Goal: Transaction & Acquisition: Book appointment/travel/reservation

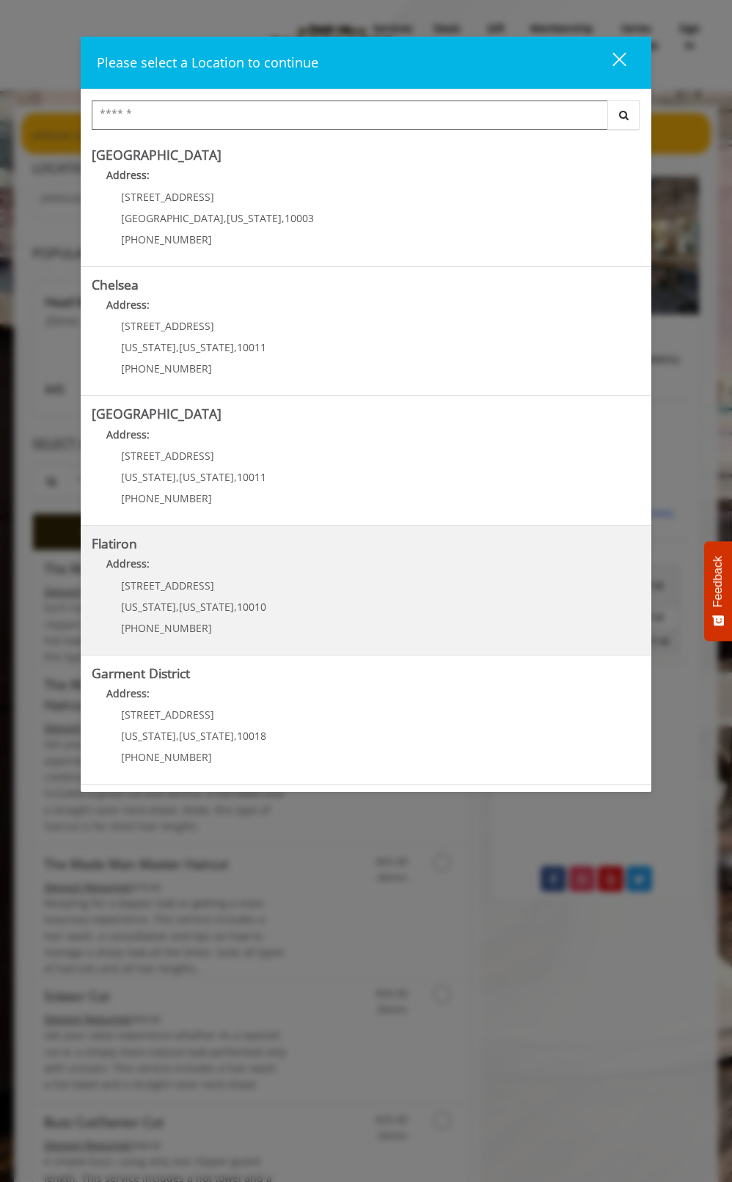
scroll to position [3, 0]
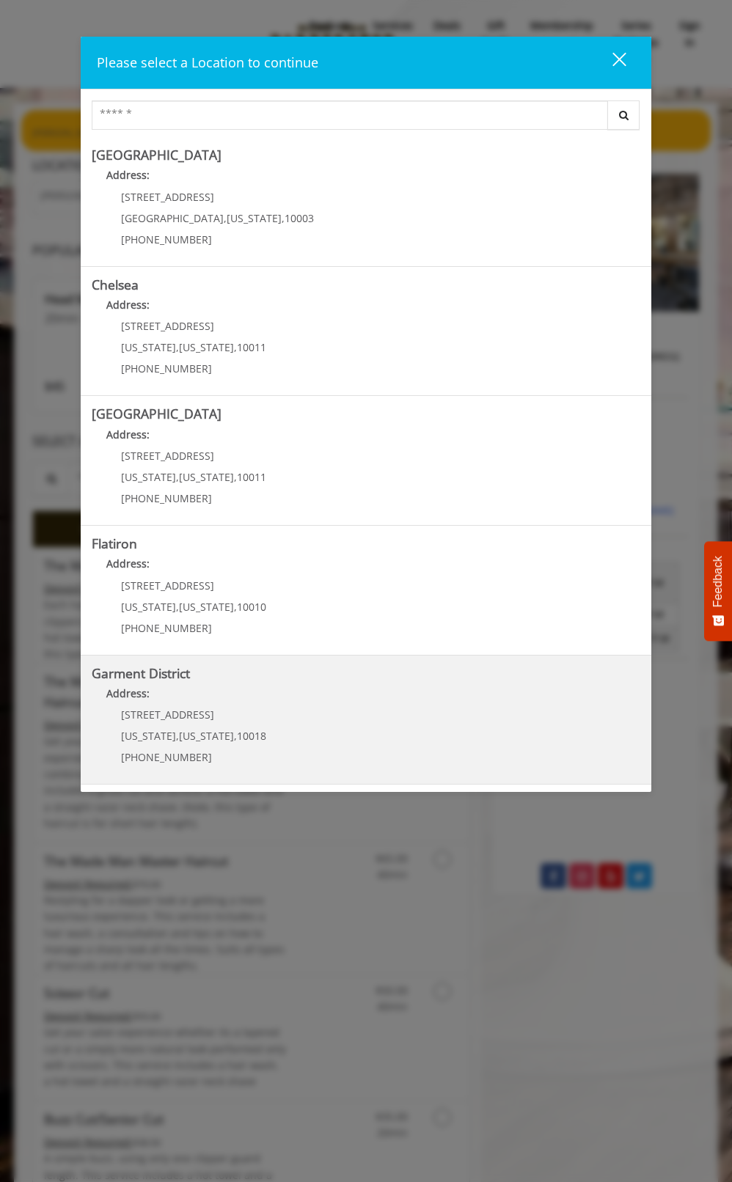
click at [253, 700] on District "Address:" at bounding box center [366, 697] width 549 height 23
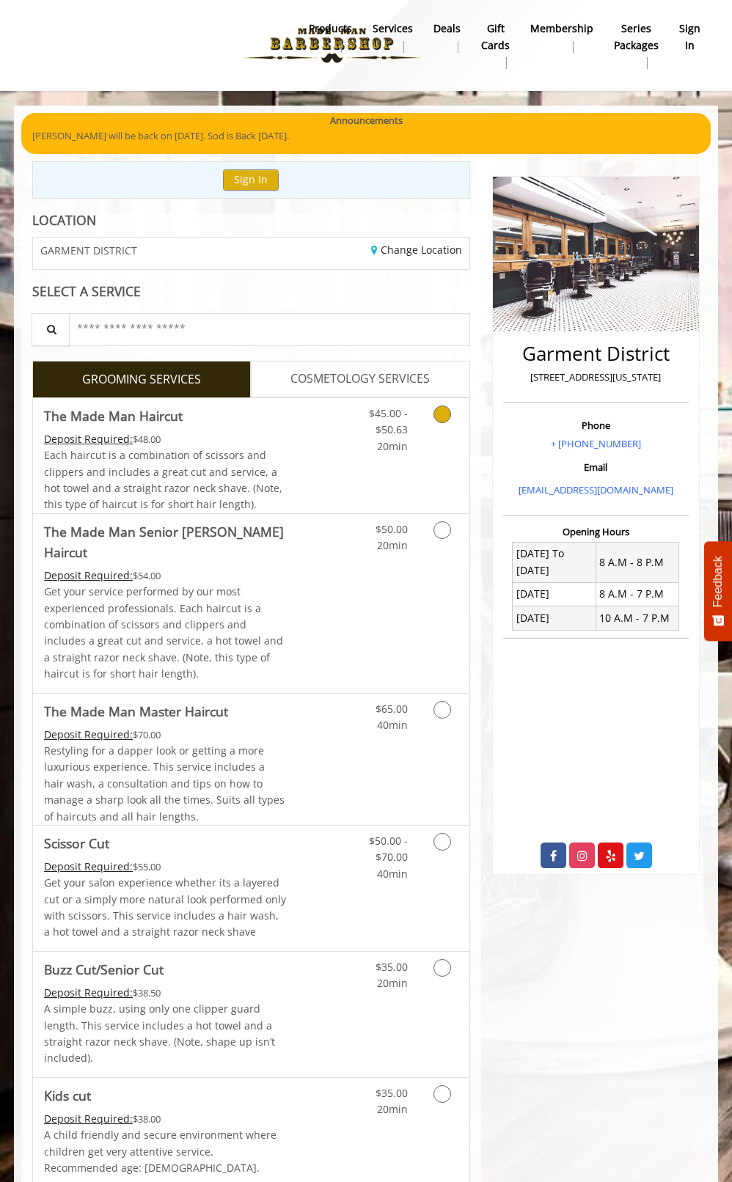
click at [290, 412] on link "Discounted Price" at bounding box center [323, 455] width 73 height 115
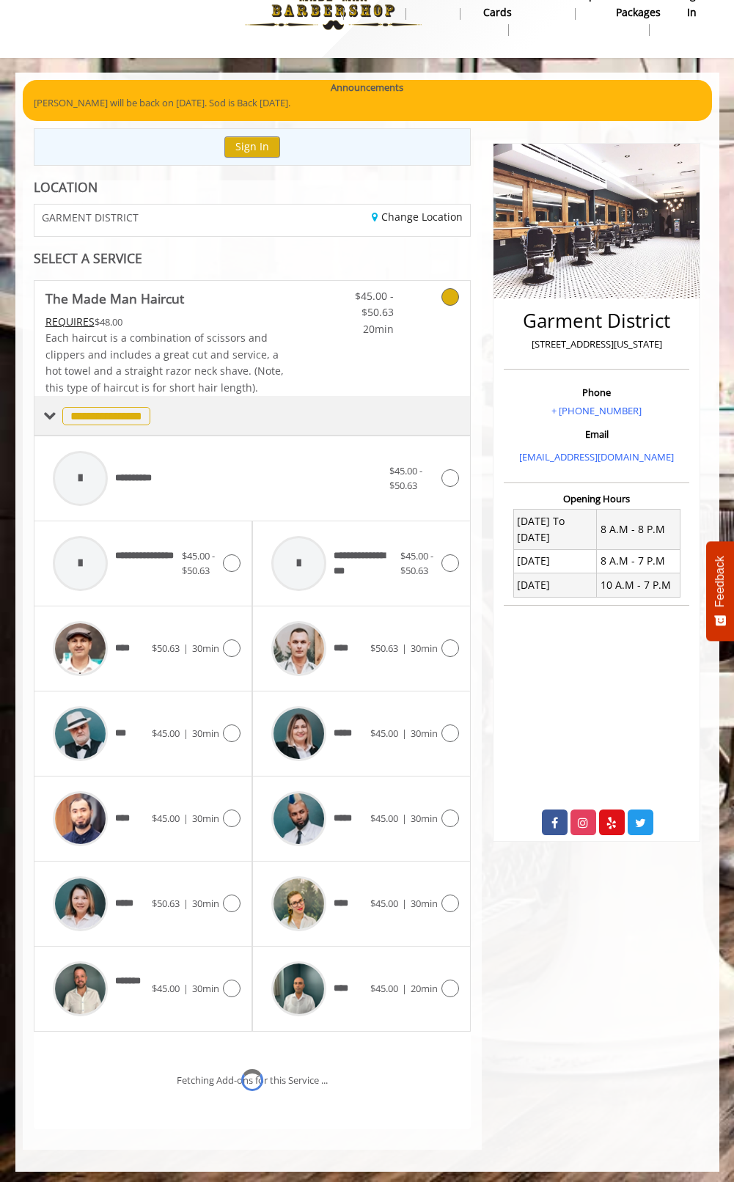
scroll to position [92, 0]
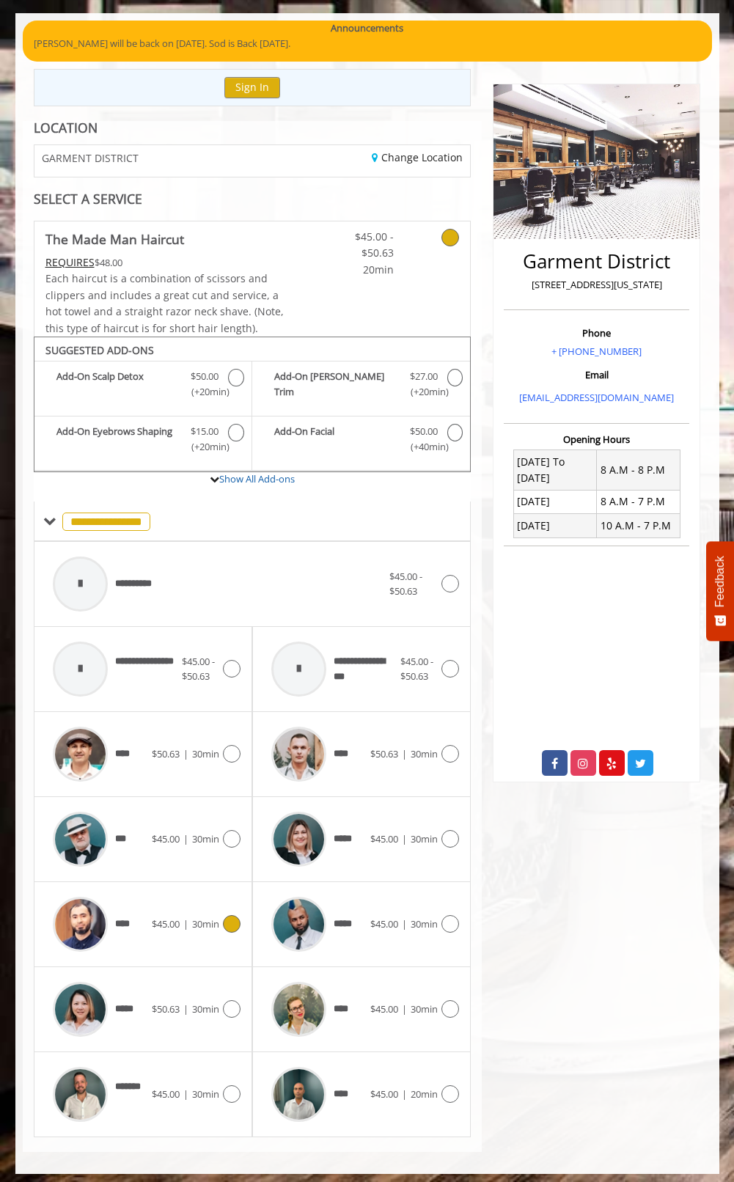
click at [183, 921] on span "|" at bounding box center [185, 923] width 5 height 13
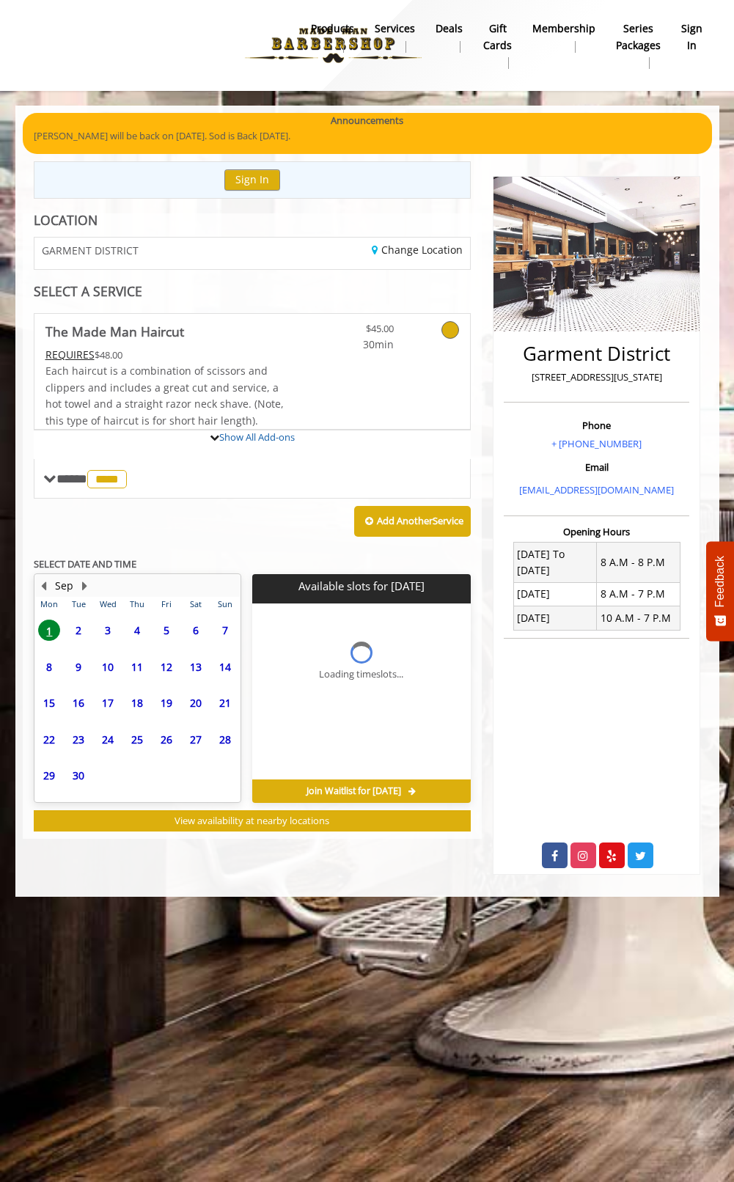
scroll to position [0, 0]
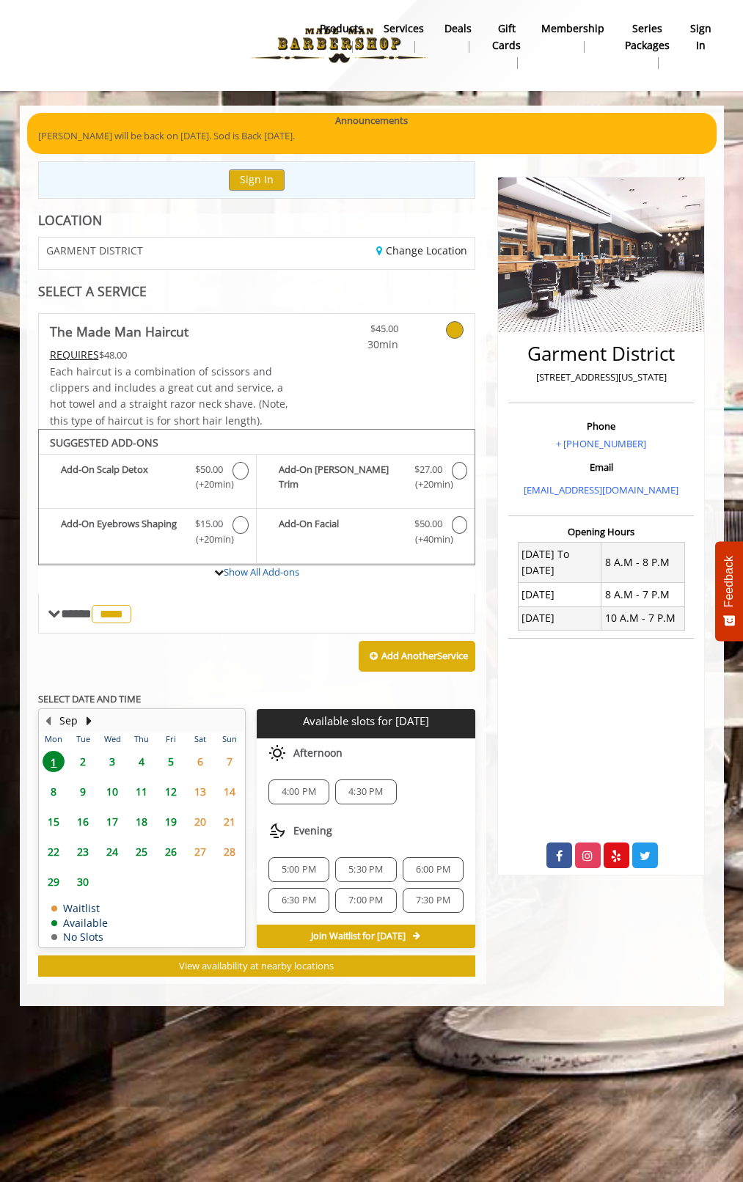
click at [299, 786] on span "4:00 PM" at bounding box center [299, 792] width 34 height 12
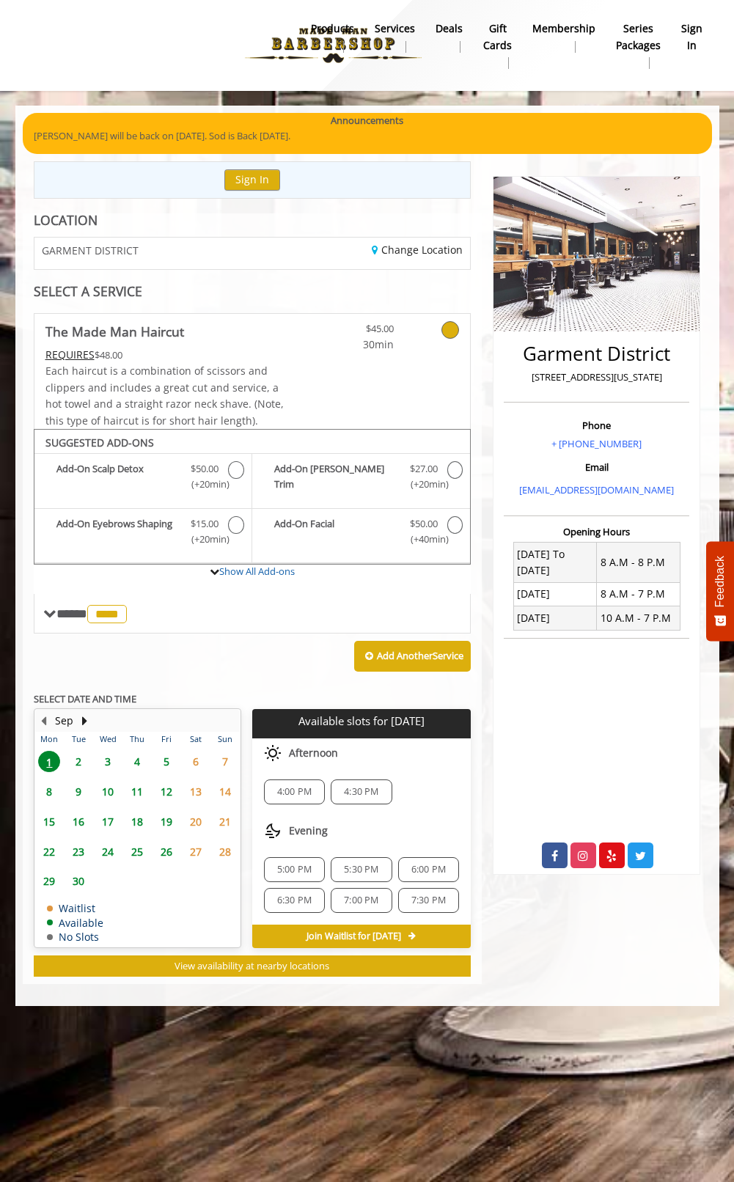
scroll to position [100, 0]
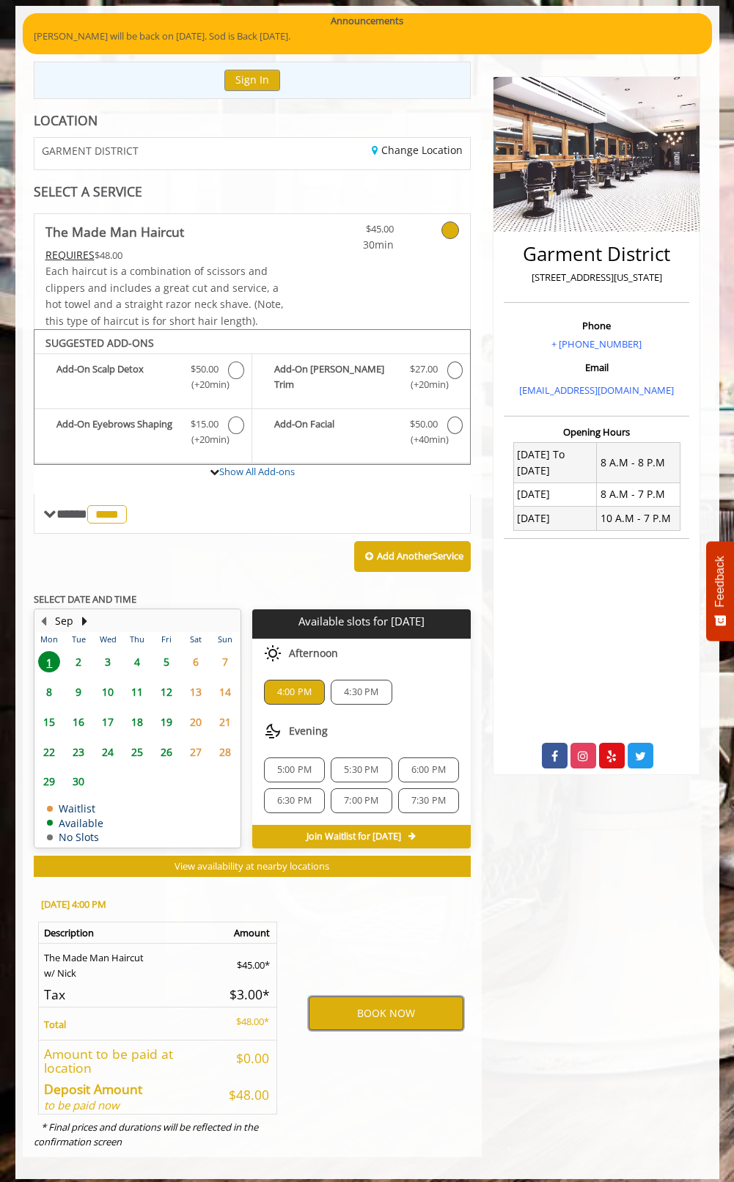
click at [373, 1011] on button "BOOK NOW" at bounding box center [386, 1014] width 155 height 34
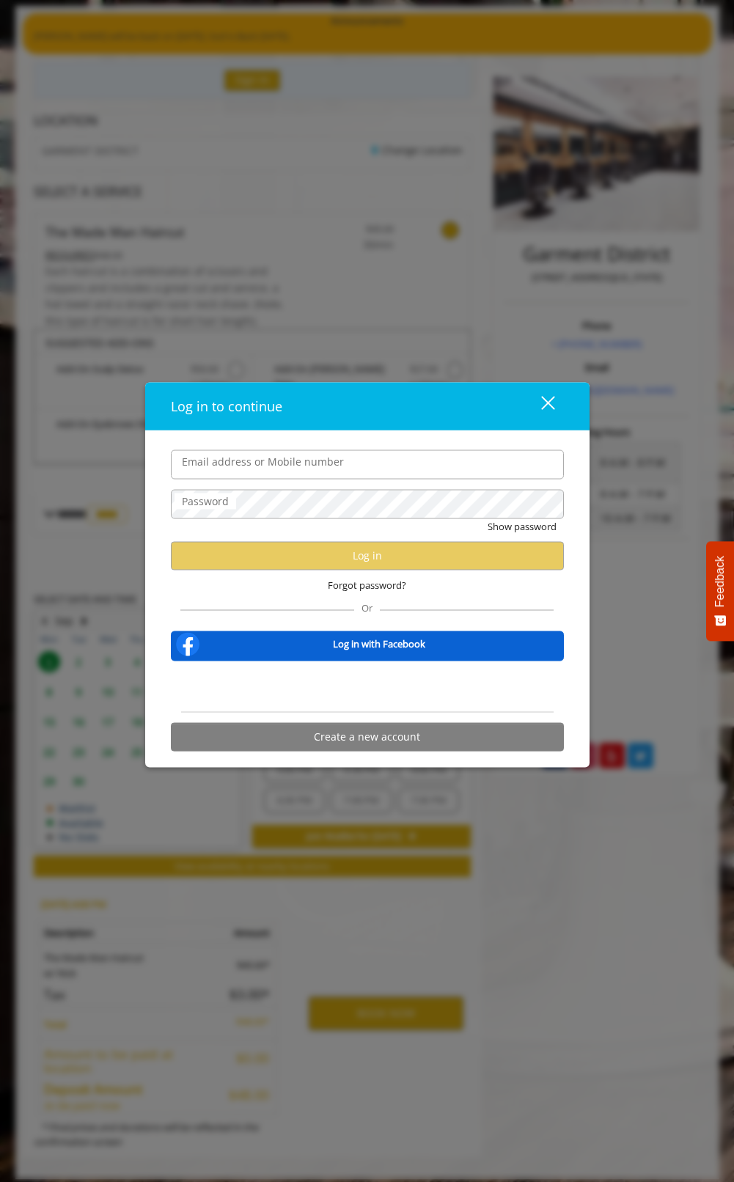
click at [336, 690] on div "Sign in with Google. Opens in new tab" at bounding box center [367, 686] width 165 height 32
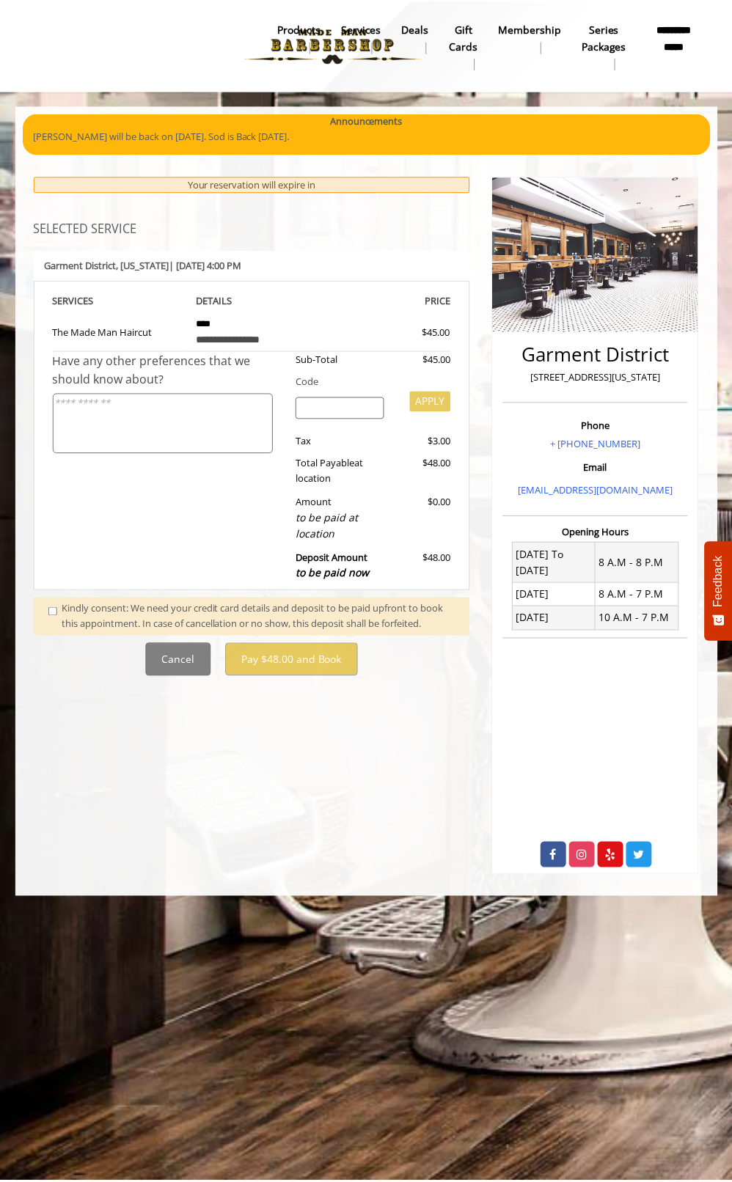
scroll to position [0, 0]
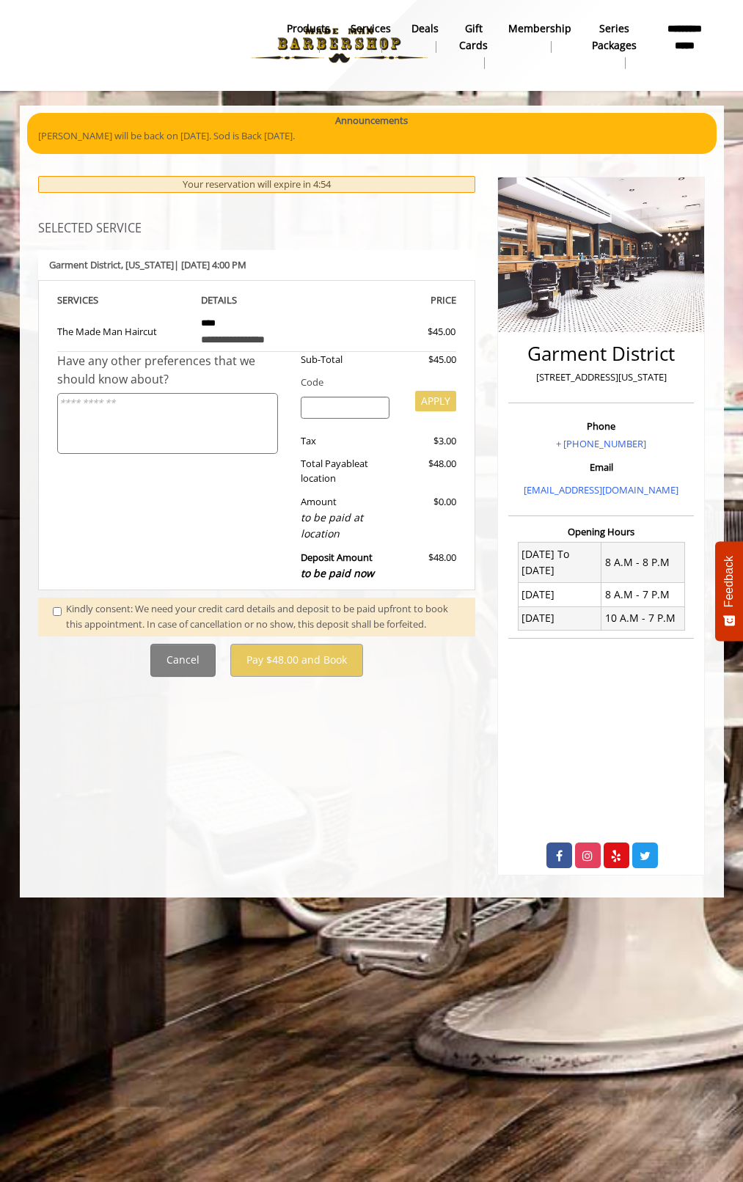
click at [109, 601] on div "Kindly consent: We need your credit card details and deposit to be paid upfront…" at bounding box center [263, 616] width 395 height 31
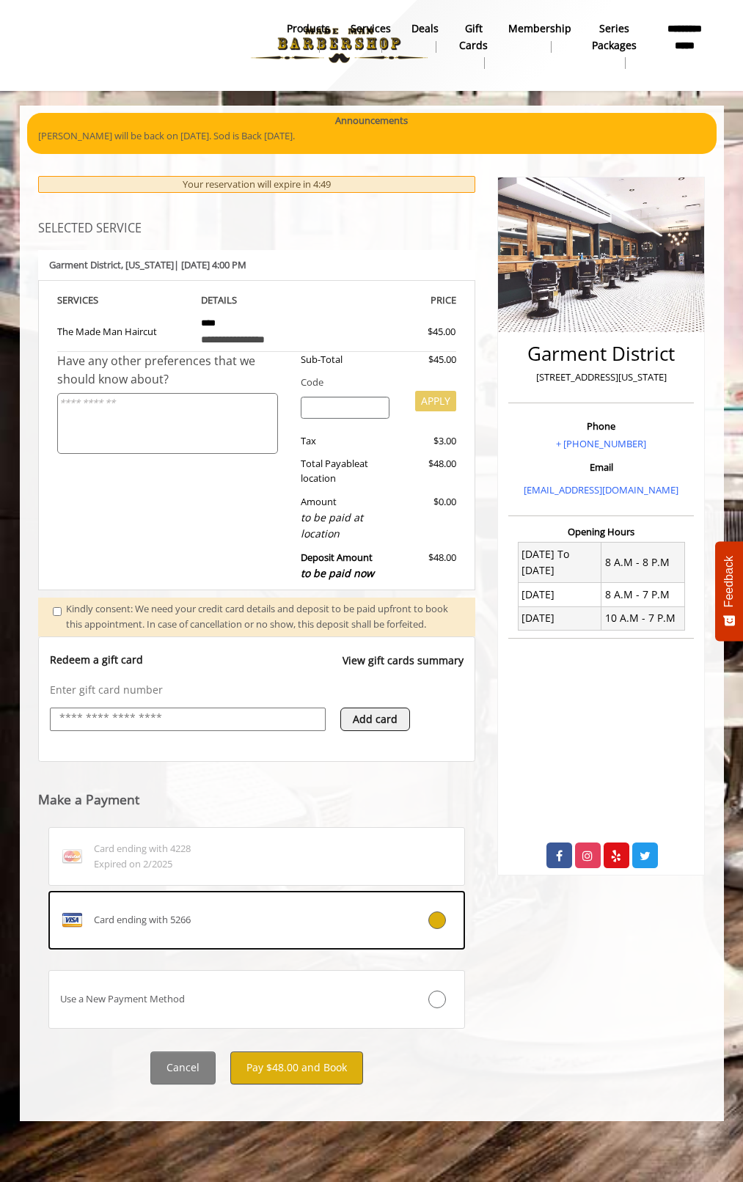
click at [286, 1068] on button "Pay $48.00 and Book" at bounding box center [296, 1068] width 133 height 33
